Goal: Information Seeking & Learning: Learn about a topic

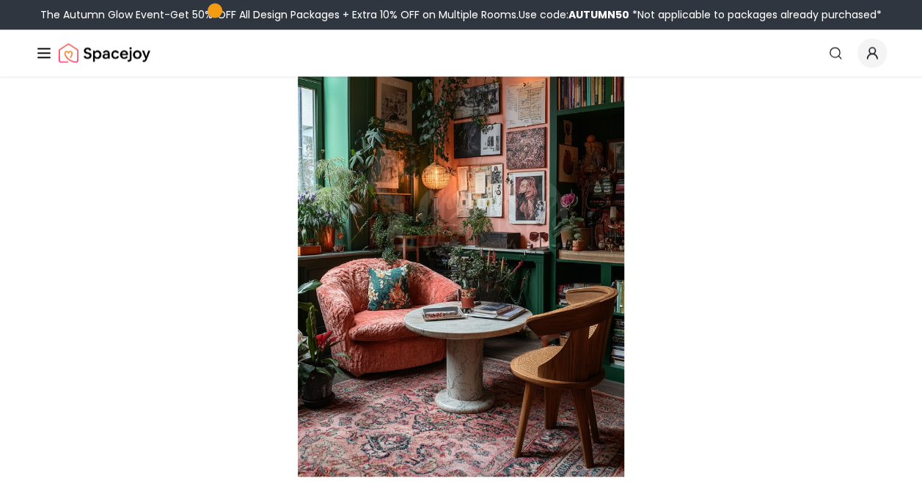
scroll to position [1541, 0]
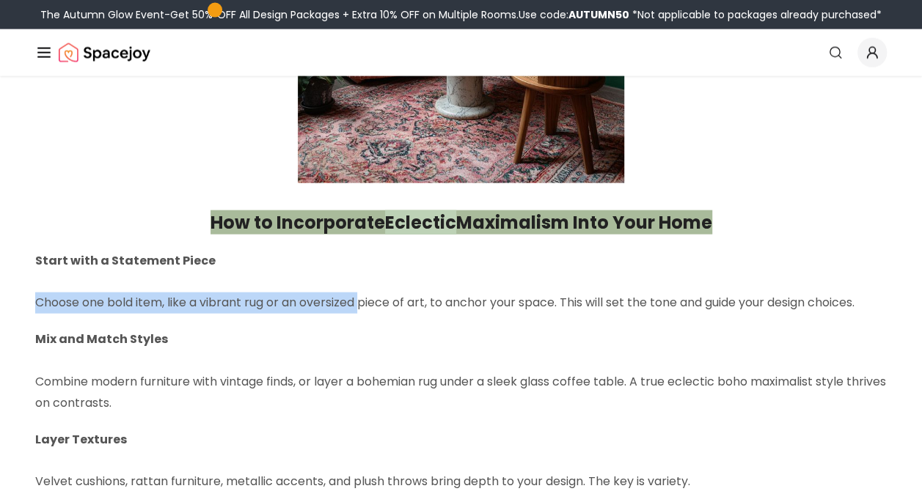
drag, startPoint x: 33, startPoint y: 304, endPoint x: 365, endPoint y: 301, distance: 332.3
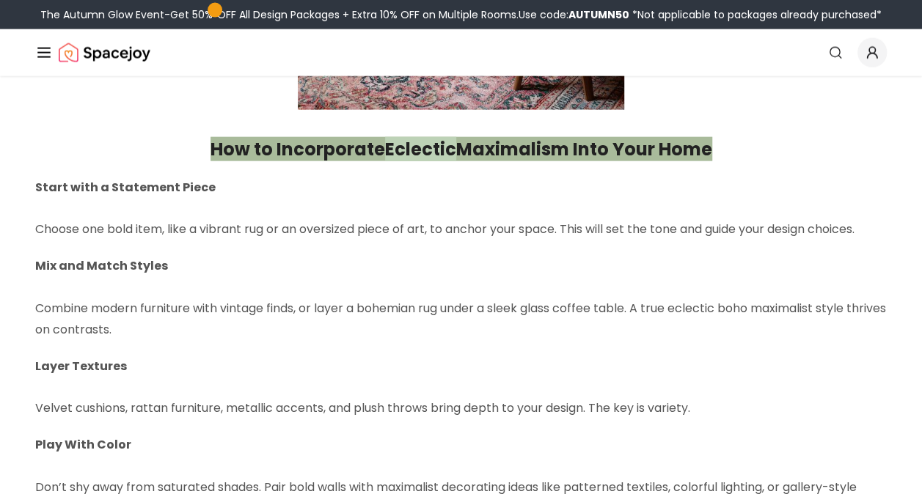
click at [267, 317] on p "Mix and Match Styles Combine modern furniture with vintage finds, or layer a bo…" at bounding box center [461, 298] width 852 height 84
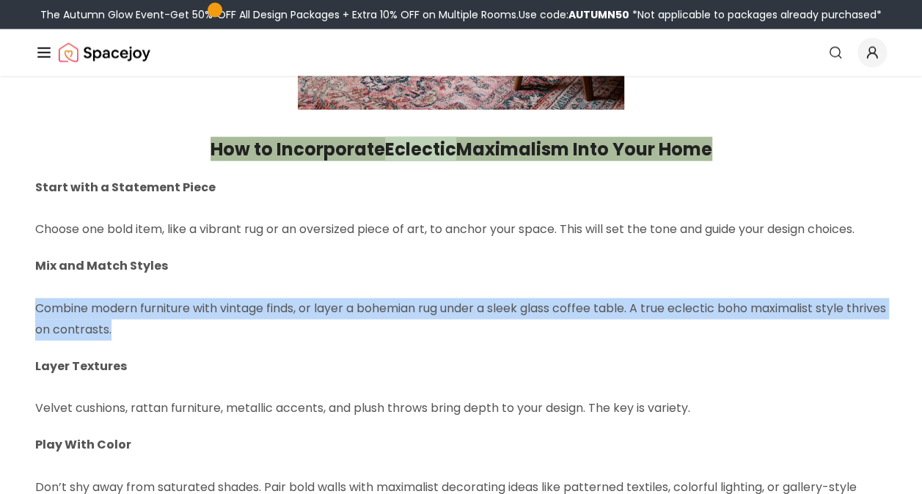
drag, startPoint x: 91, startPoint y: 309, endPoint x: 186, endPoint y: 322, distance: 96.3
click at [186, 322] on p "Mix and Match Styles Combine modern furniture with vintage finds, or layer a bo…" at bounding box center [461, 298] width 852 height 84
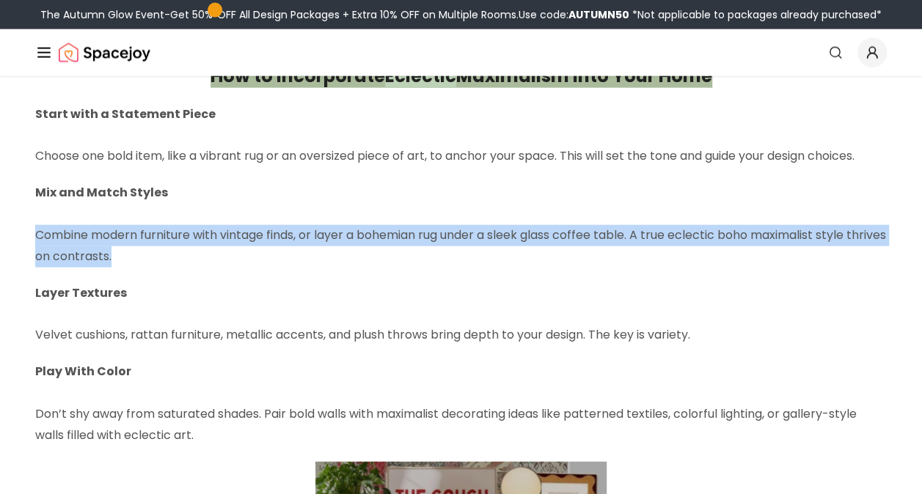
click at [690, 257] on p "Mix and Match Styles Combine modern furniture with vintage finds, or layer a bo…" at bounding box center [461, 225] width 852 height 84
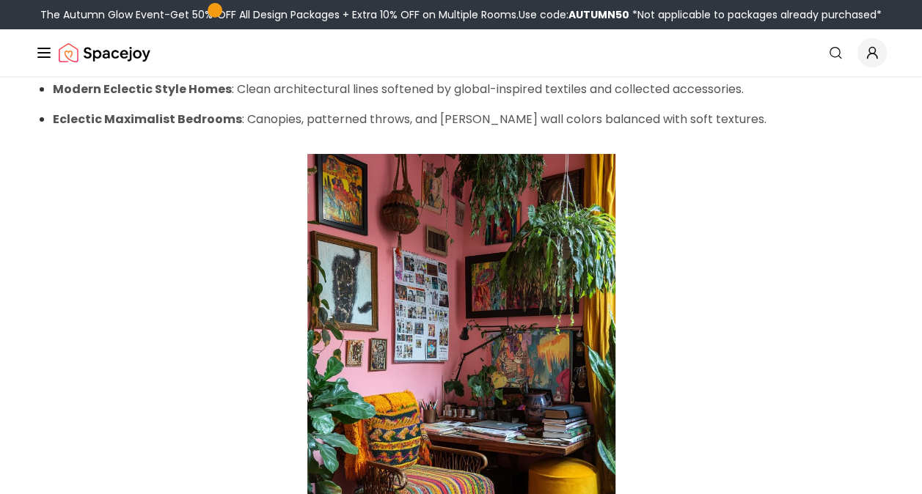
scroll to position [2568, 0]
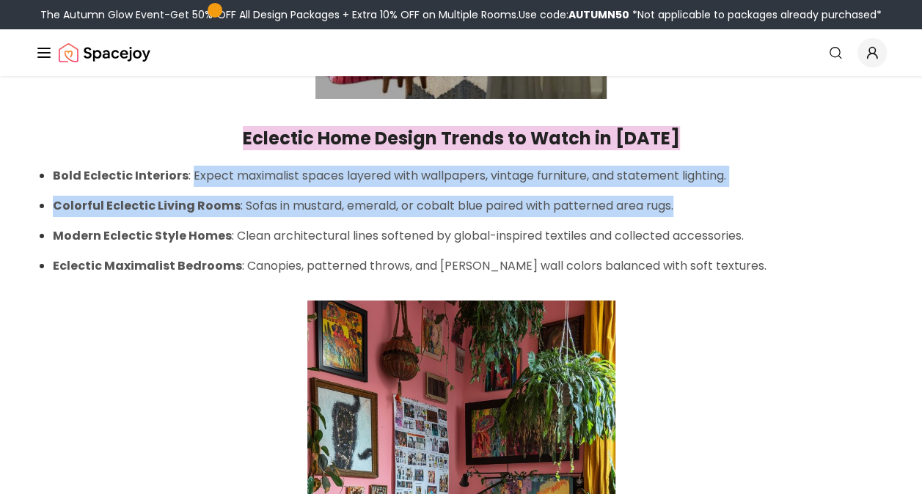
drag, startPoint x: 189, startPoint y: 175, endPoint x: 702, endPoint y: 208, distance: 514.5
click at [702, 208] on ul "Bold Eclectic Interiors : Expect maximalist spaces layered with wallpapers, vin…" at bounding box center [470, 221] width 834 height 111
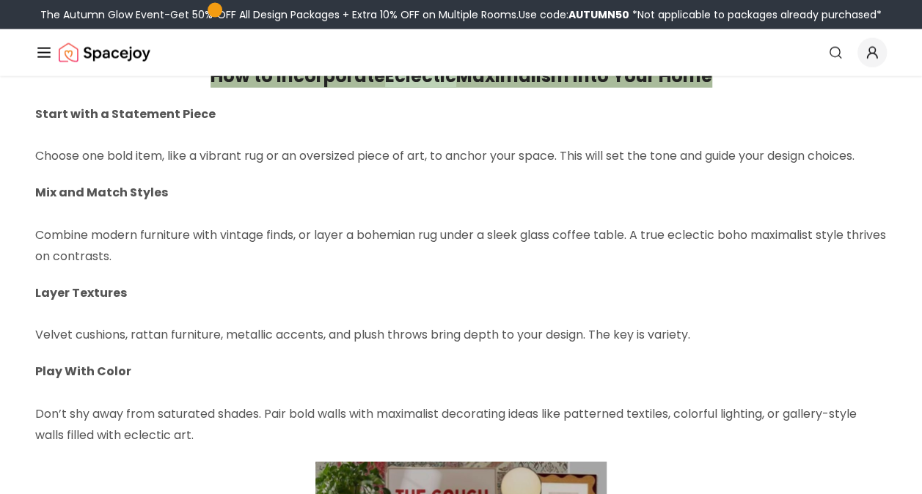
scroll to position [1247, 0]
